Goal: Task Accomplishment & Management: Manage account settings

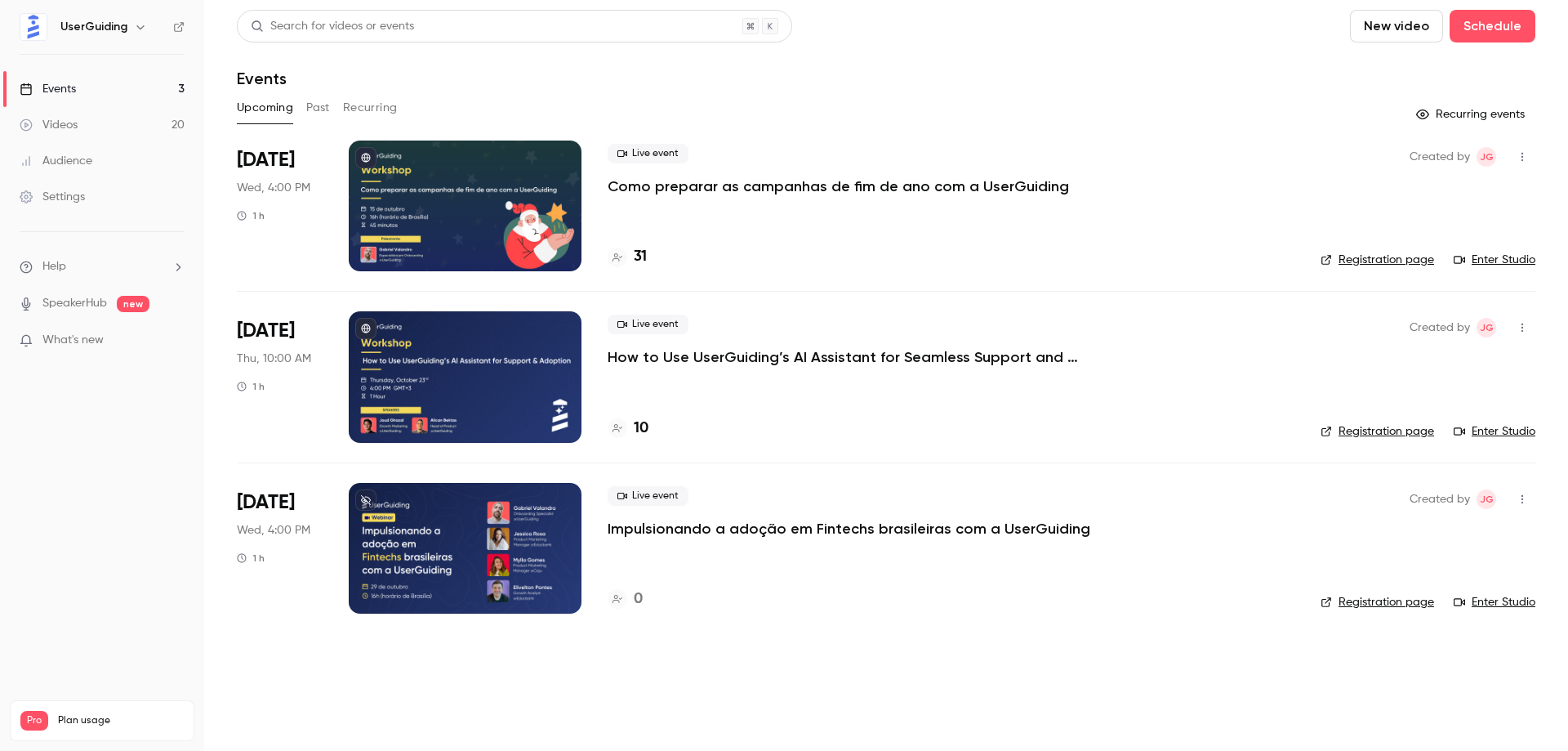
click at [440, 198] on div at bounding box center [465, 205] width 233 height 130
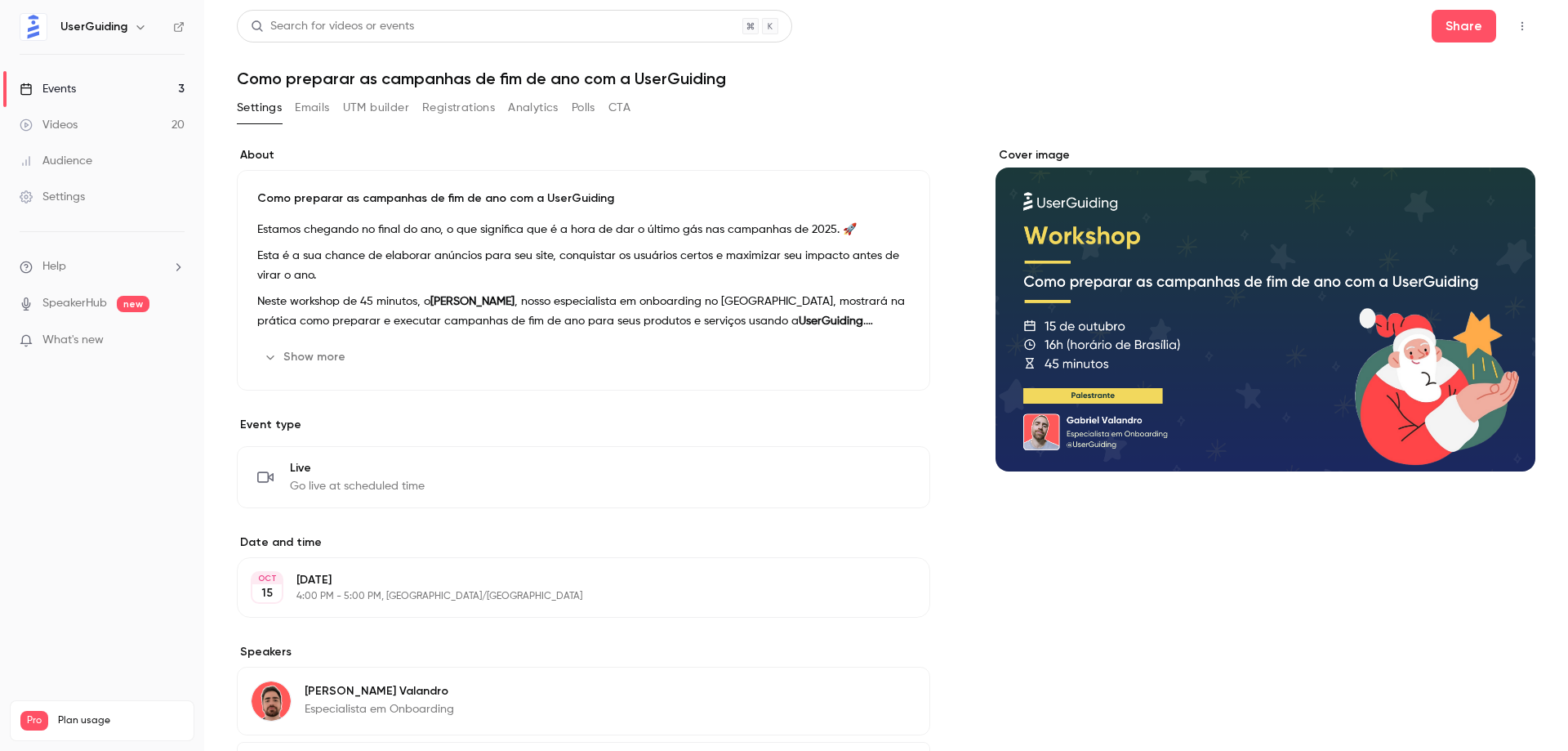
click at [440, 104] on button "Registrations" at bounding box center [458, 107] width 72 height 26
